Goal: Find contact information: Find contact information

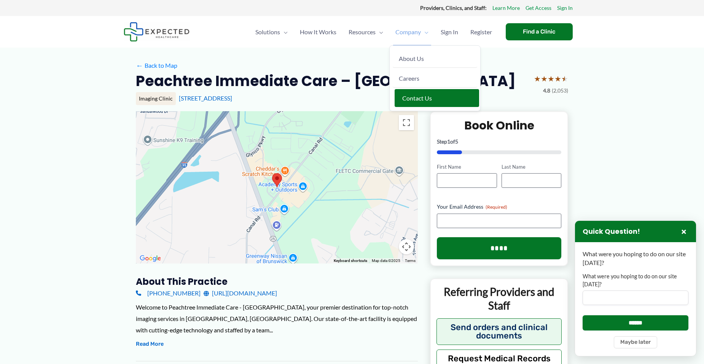
click at [419, 103] on link "Contact Us" at bounding box center [436, 98] width 84 height 18
